Goal: Transaction & Acquisition: Book appointment/travel/reservation

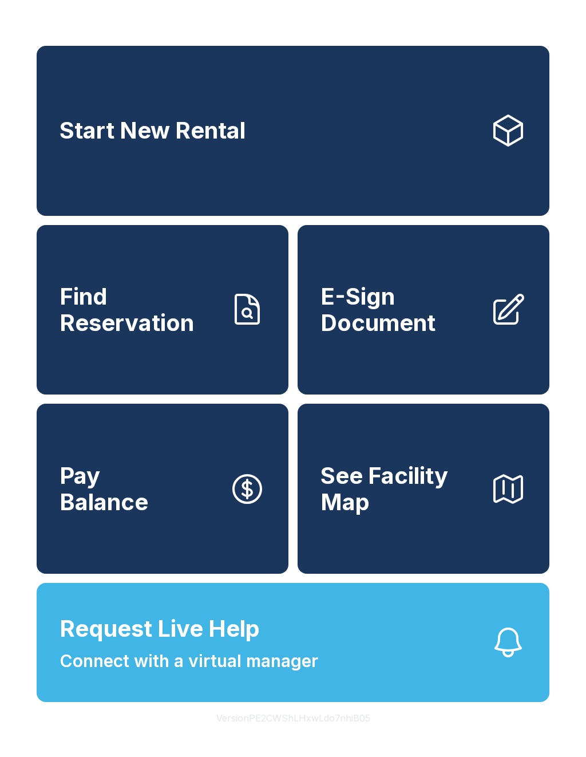
click at [328, 132] on link "Start New Rental" at bounding box center [293, 131] width 513 height 170
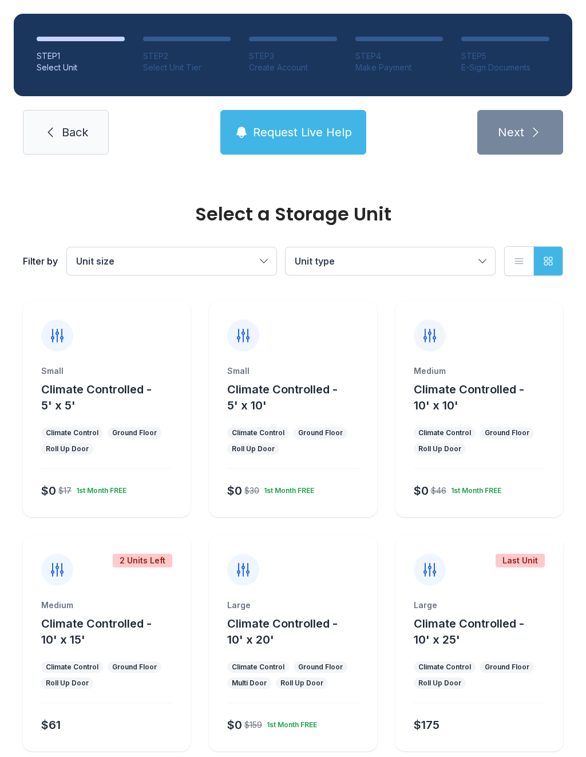
click at [135, 346] on div at bounding box center [107, 326] width 168 height 50
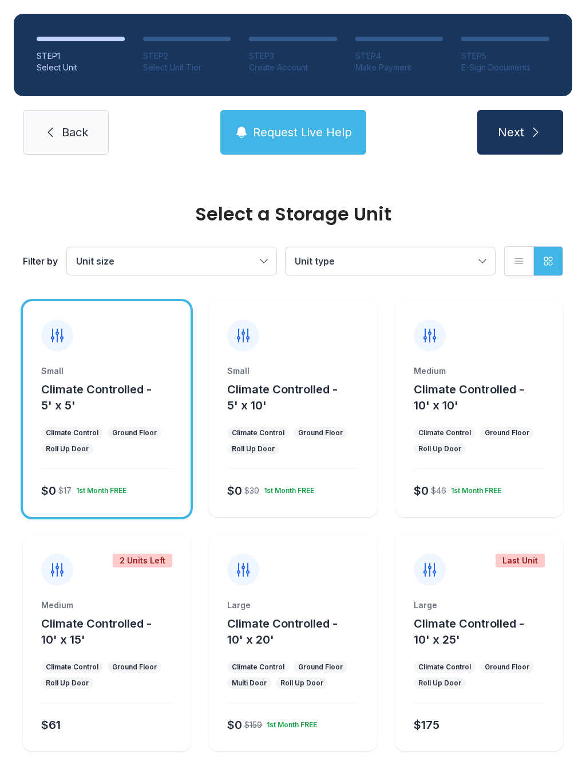
click at [517, 131] on span "Next" at bounding box center [511, 132] width 26 height 16
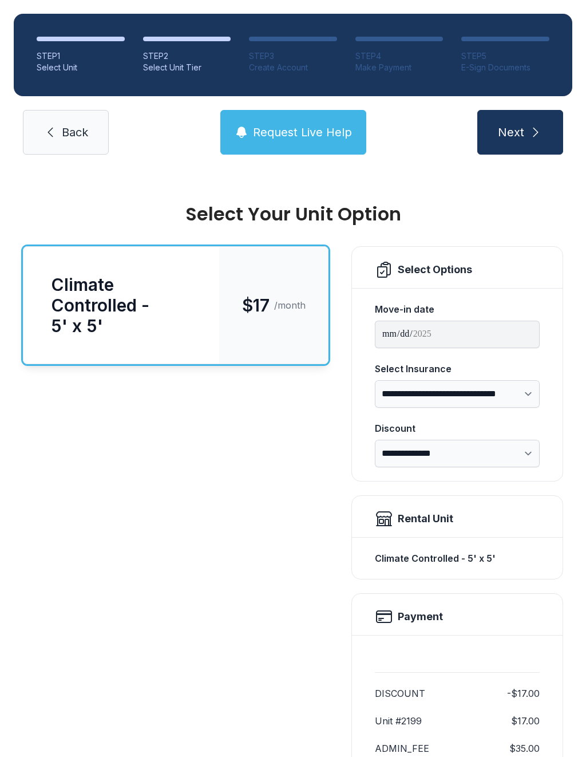
click at [533, 136] on icon "submit" at bounding box center [535, 132] width 5 height 9
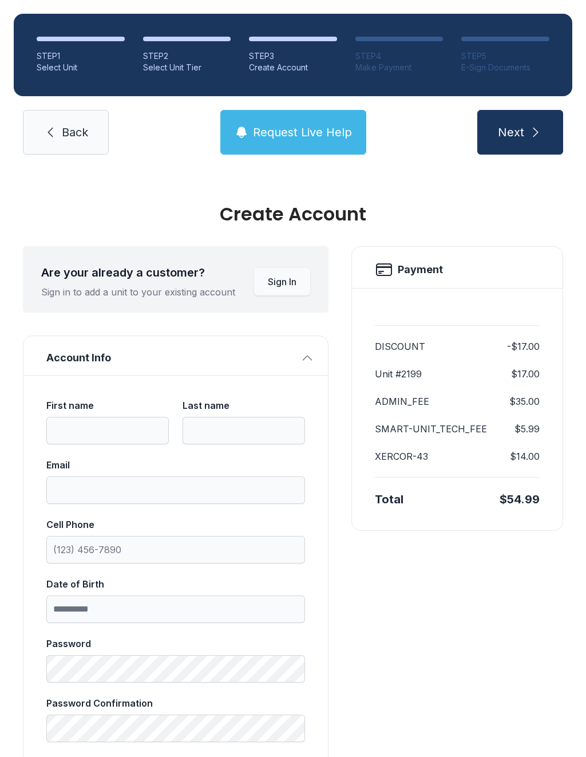
click at [93, 128] on link "Back" at bounding box center [66, 132] width 86 height 45
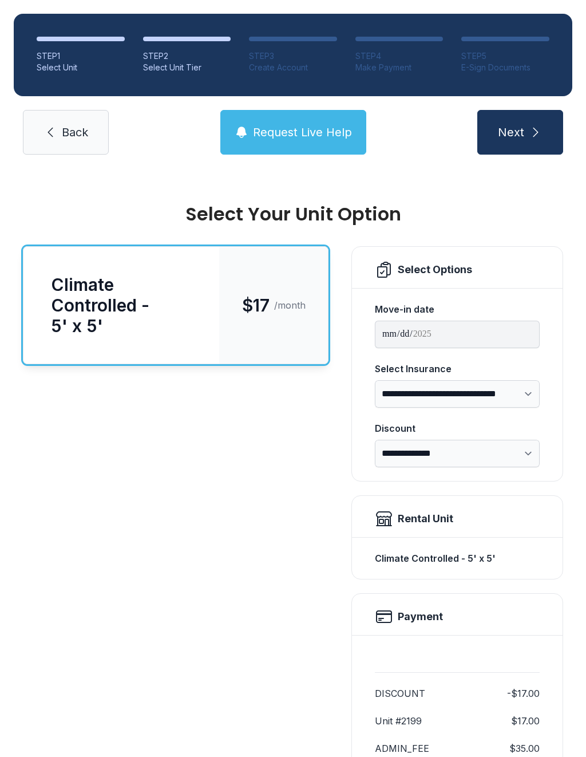
click at [77, 141] on link "Back" at bounding box center [66, 132] width 86 height 45
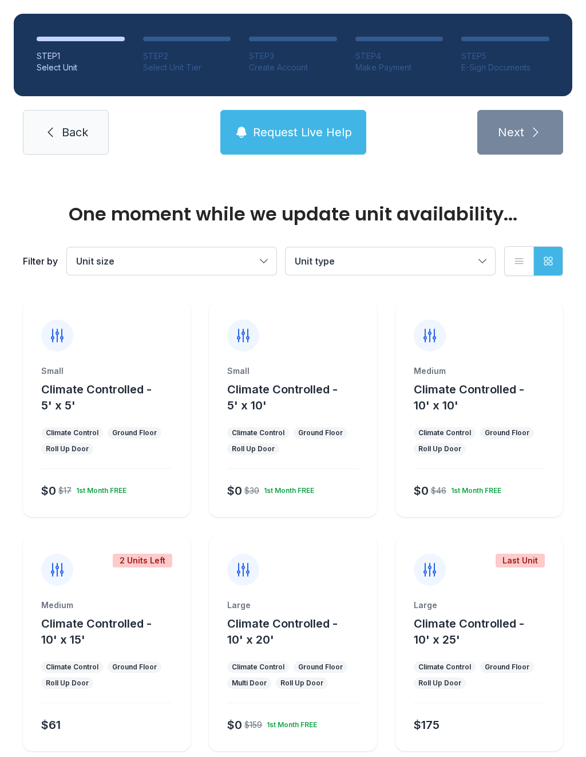
click at [78, 122] on link "Back" at bounding box center [66, 132] width 86 height 45
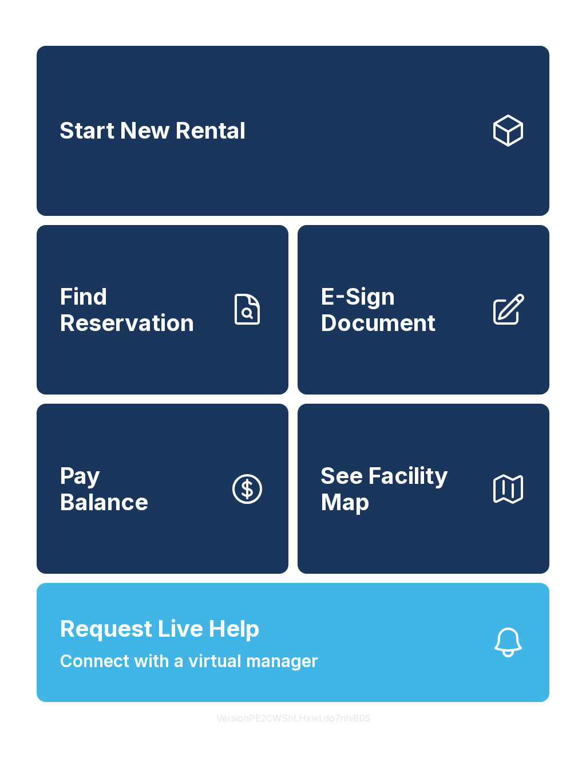
click at [316, 734] on button "Version PE2CWShLHxwLdo7nhiB05" at bounding box center [293, 718] width 172 height 32
